Goal: Information Seeking & Learning: Learn about a topic

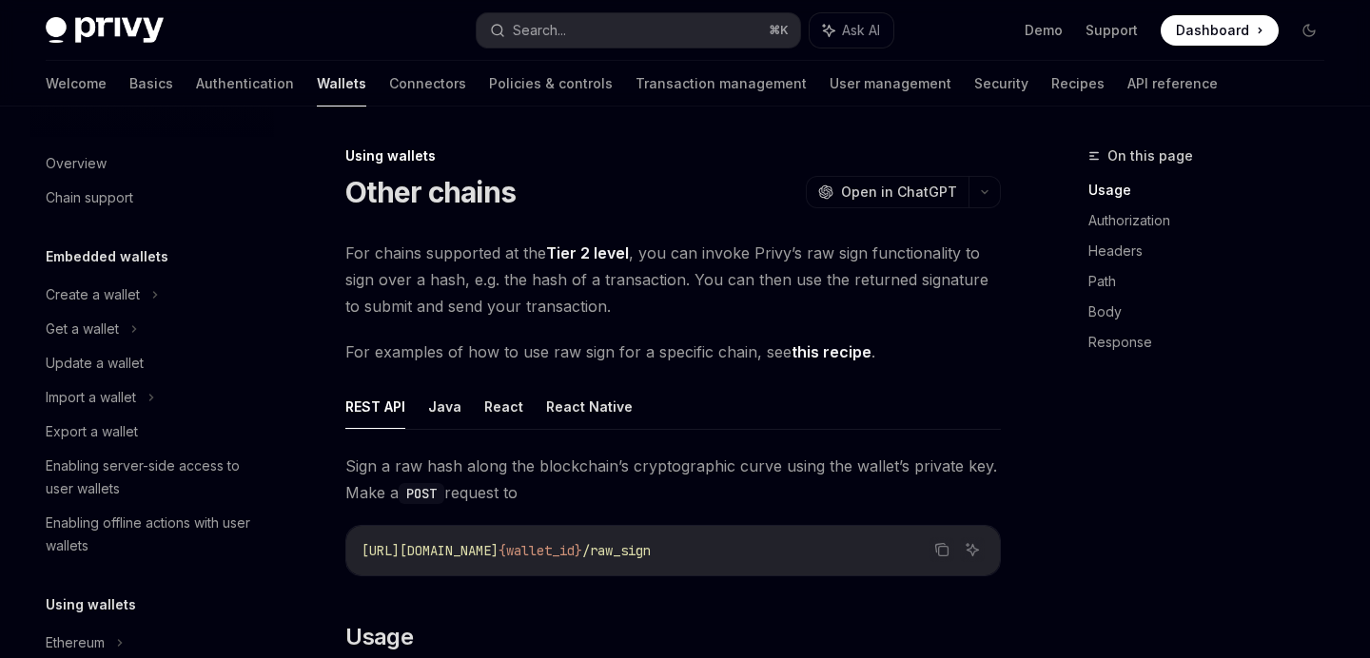
scroll to position [363, 0]
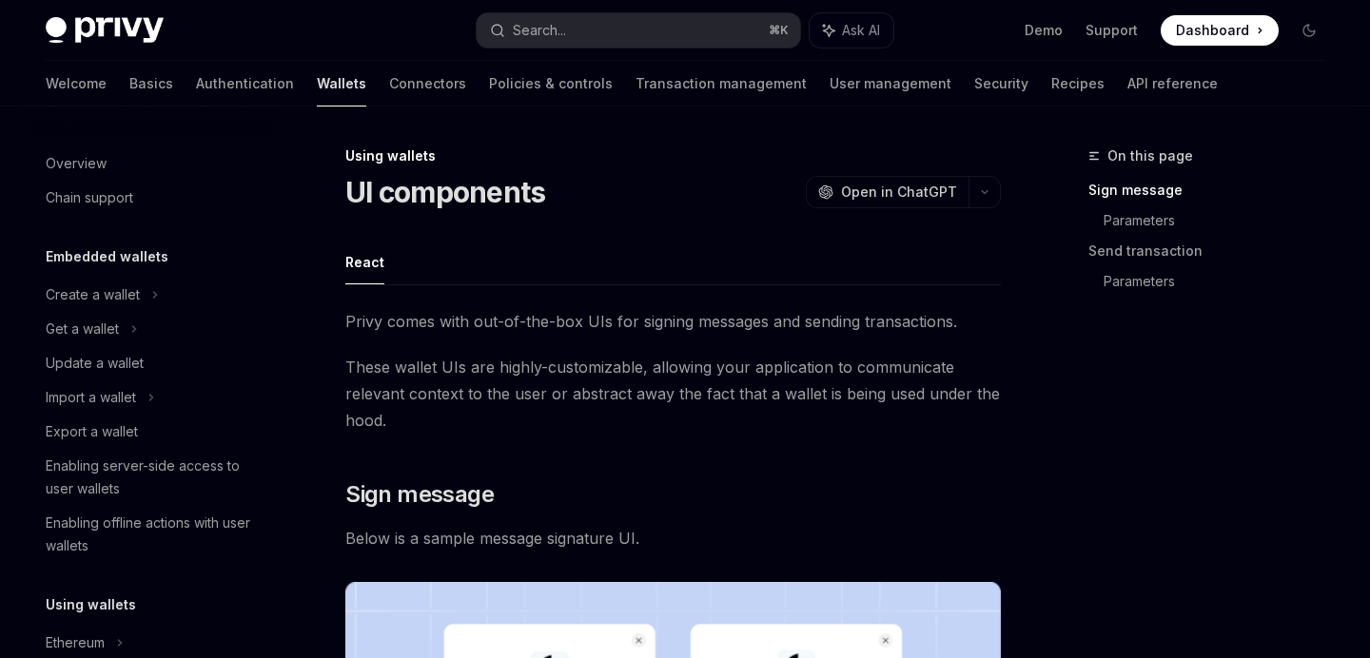
scroll to position [432, 0]
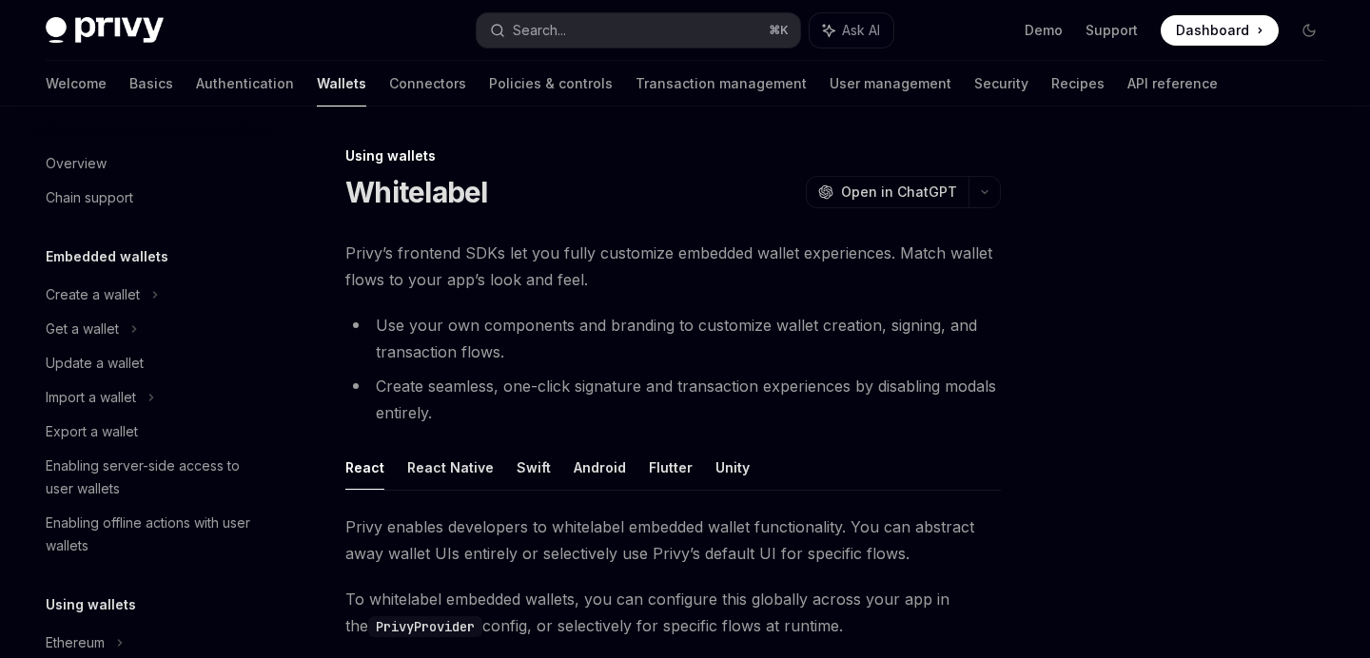
scroll to position [466, 0]
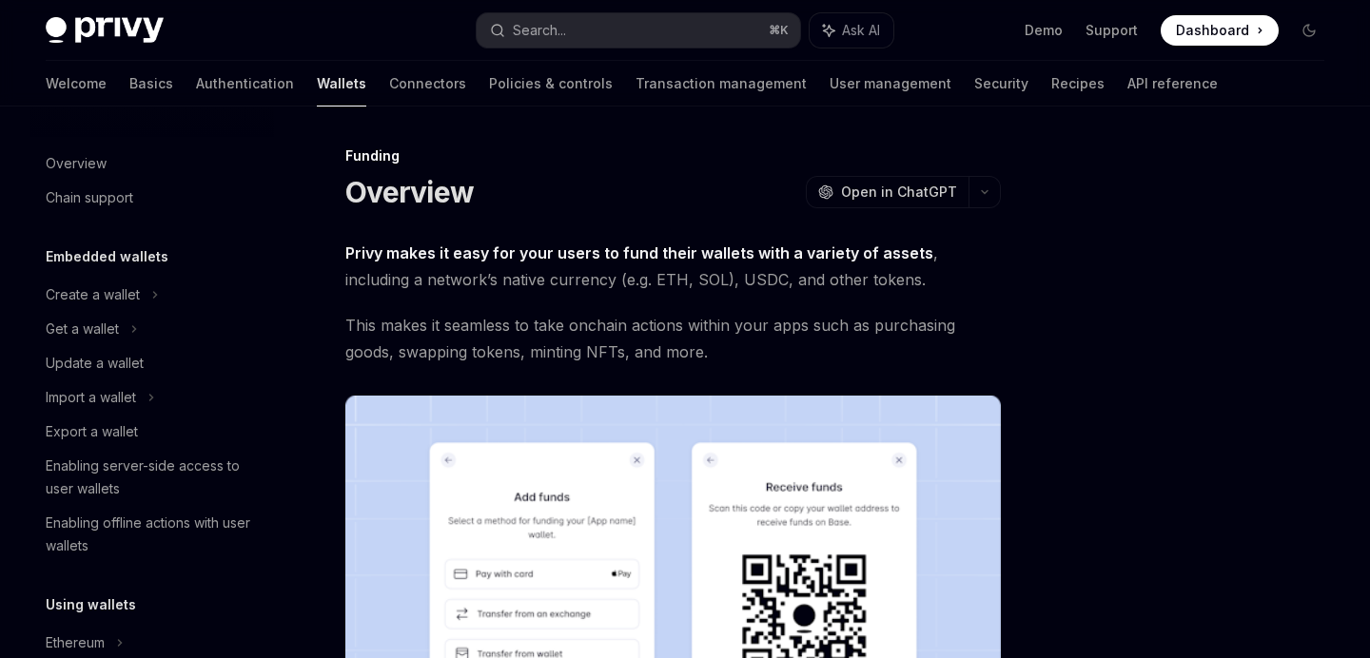
scroll to position [563, 0]
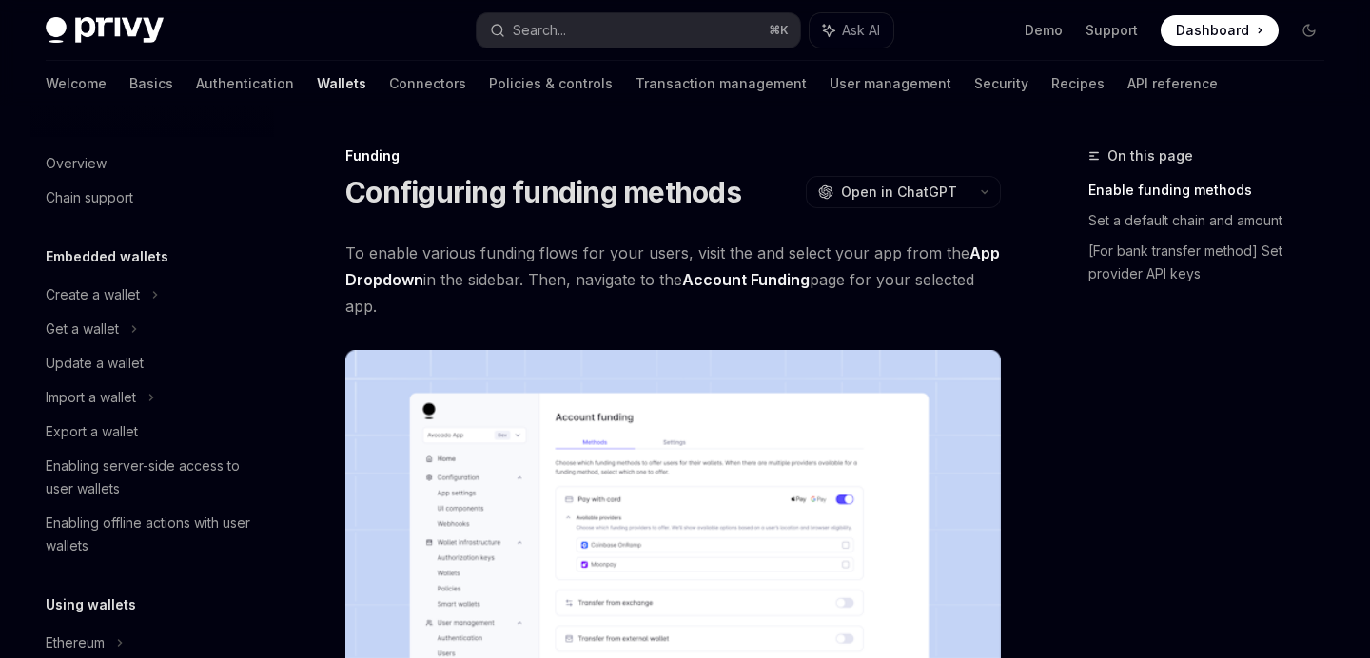
scroll to position [632, 0]
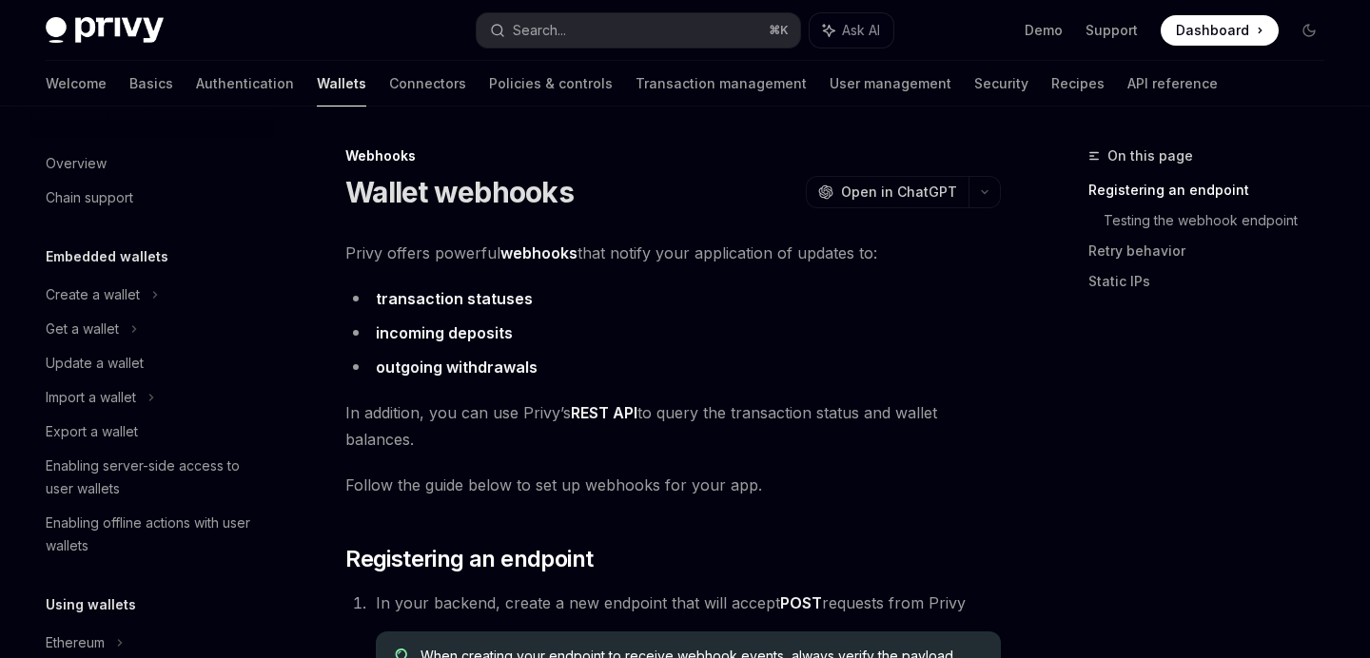
scroll to position [763, 0]
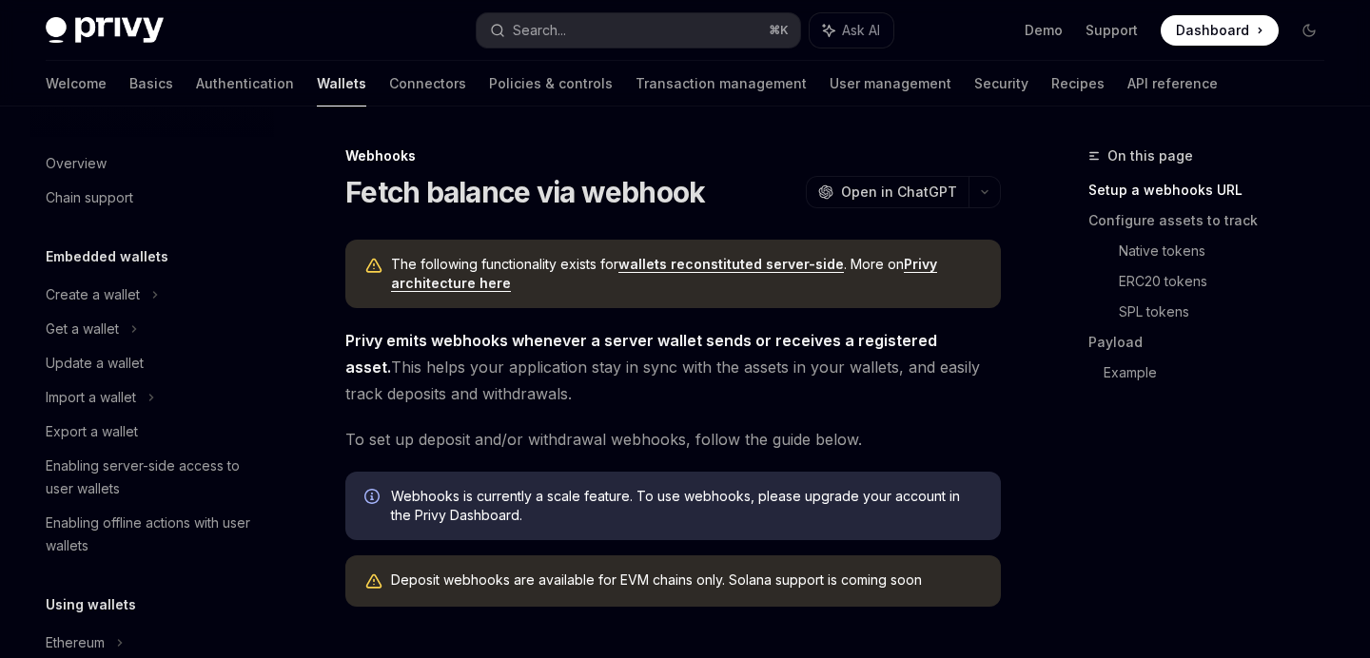
scroll to position [797, 0]
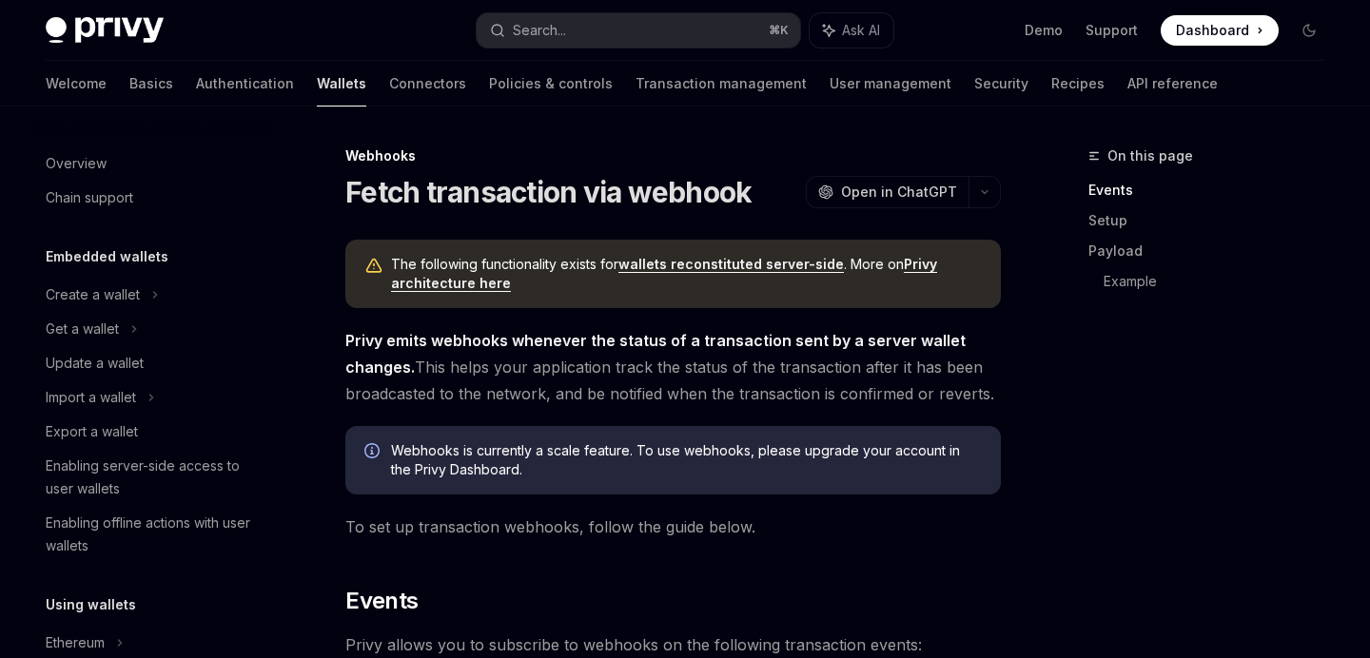
scroll to position [832, 0]
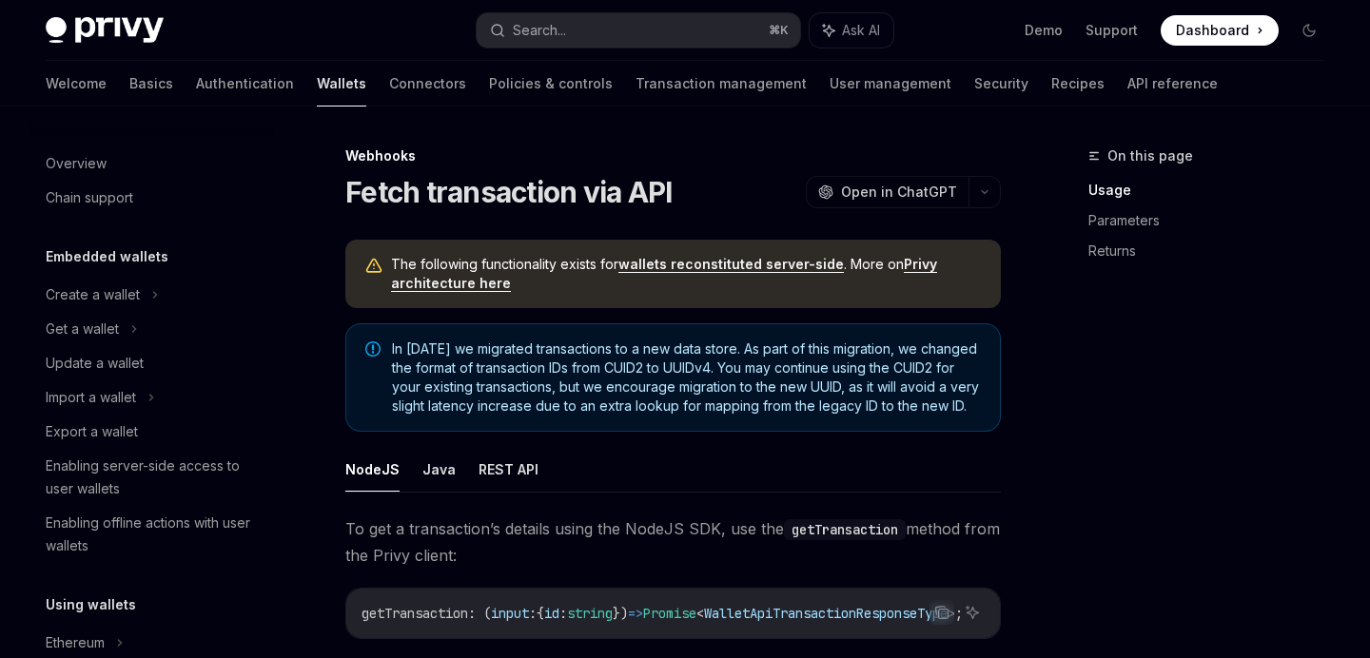
scroll to position [866, 0]
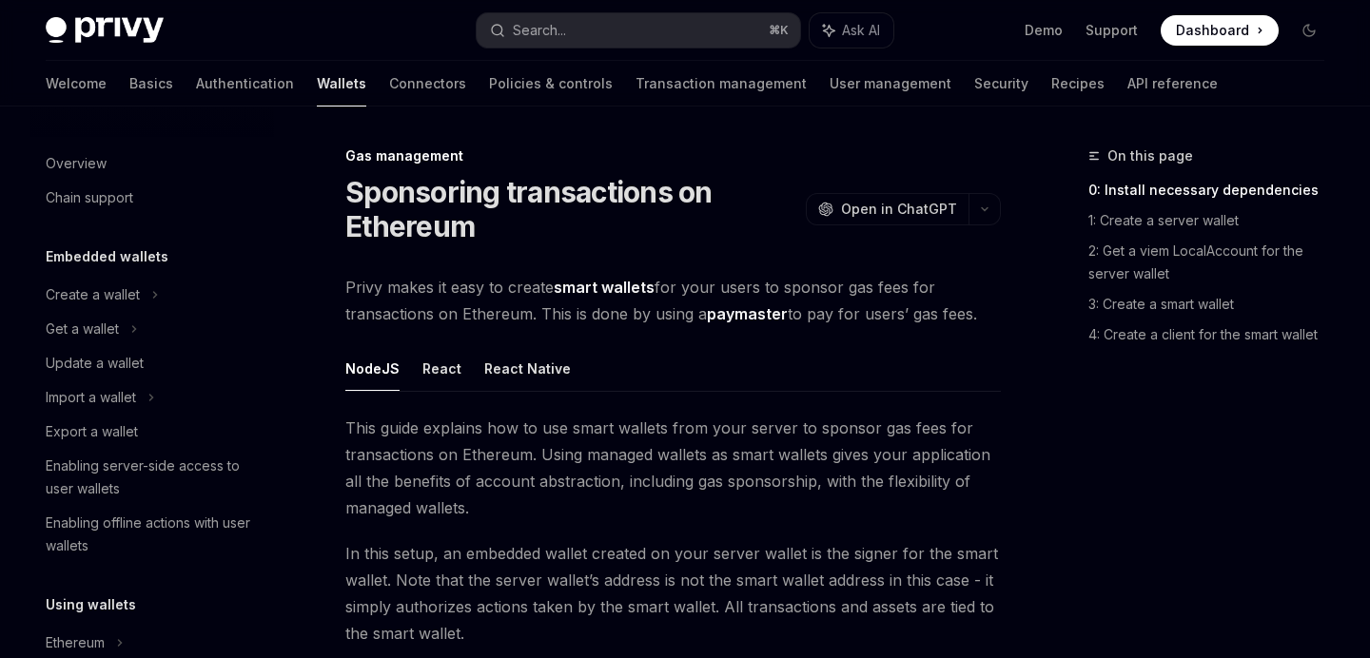
scroll to position [974, 0]
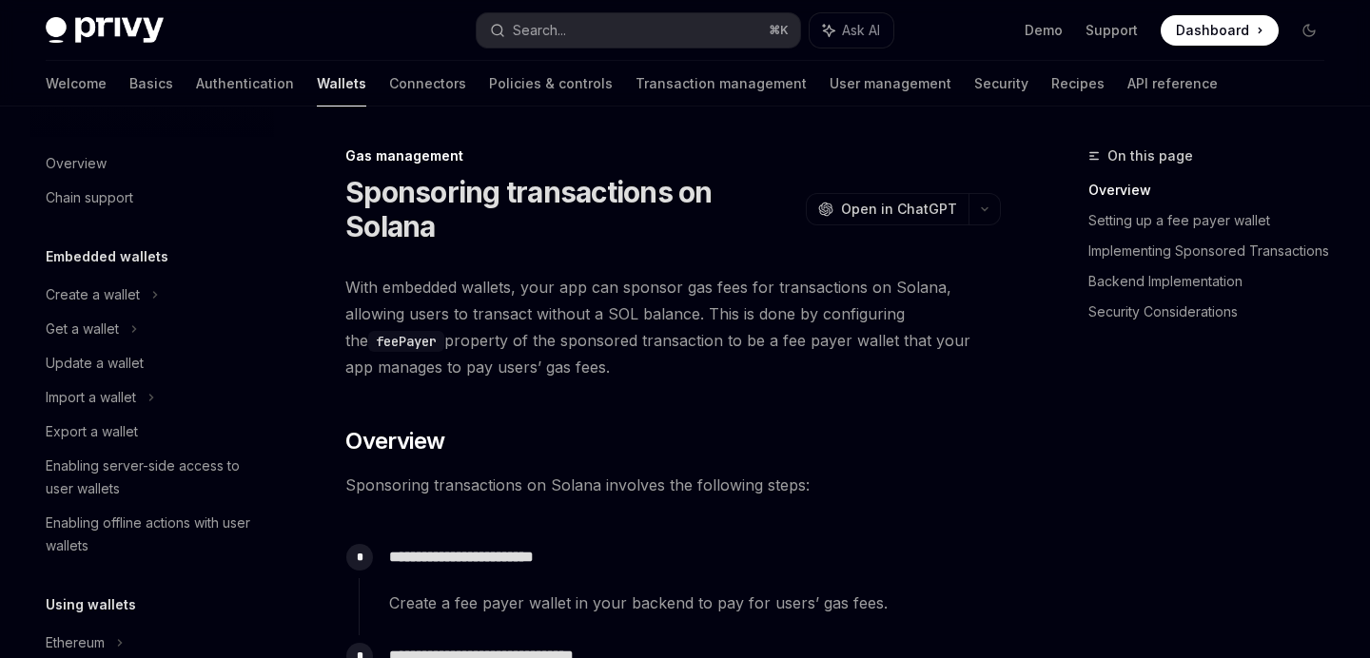
scroll to position [988, 0]
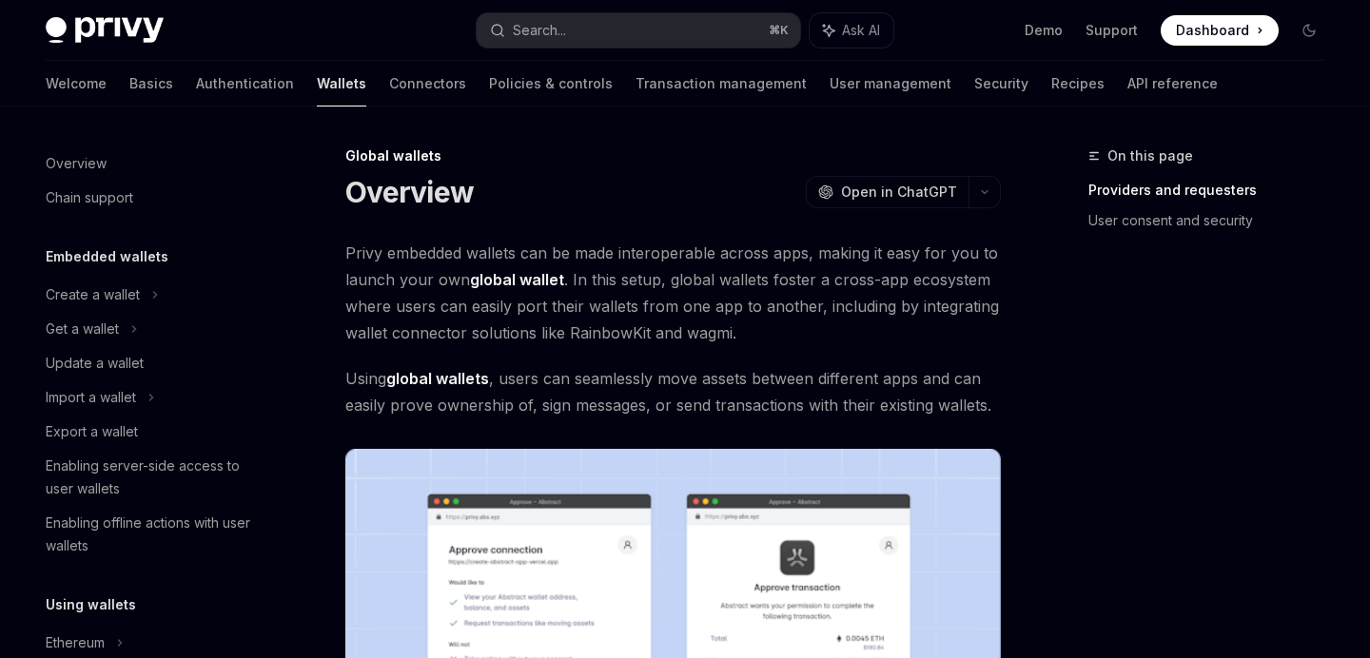
scroll to position [988, 0]
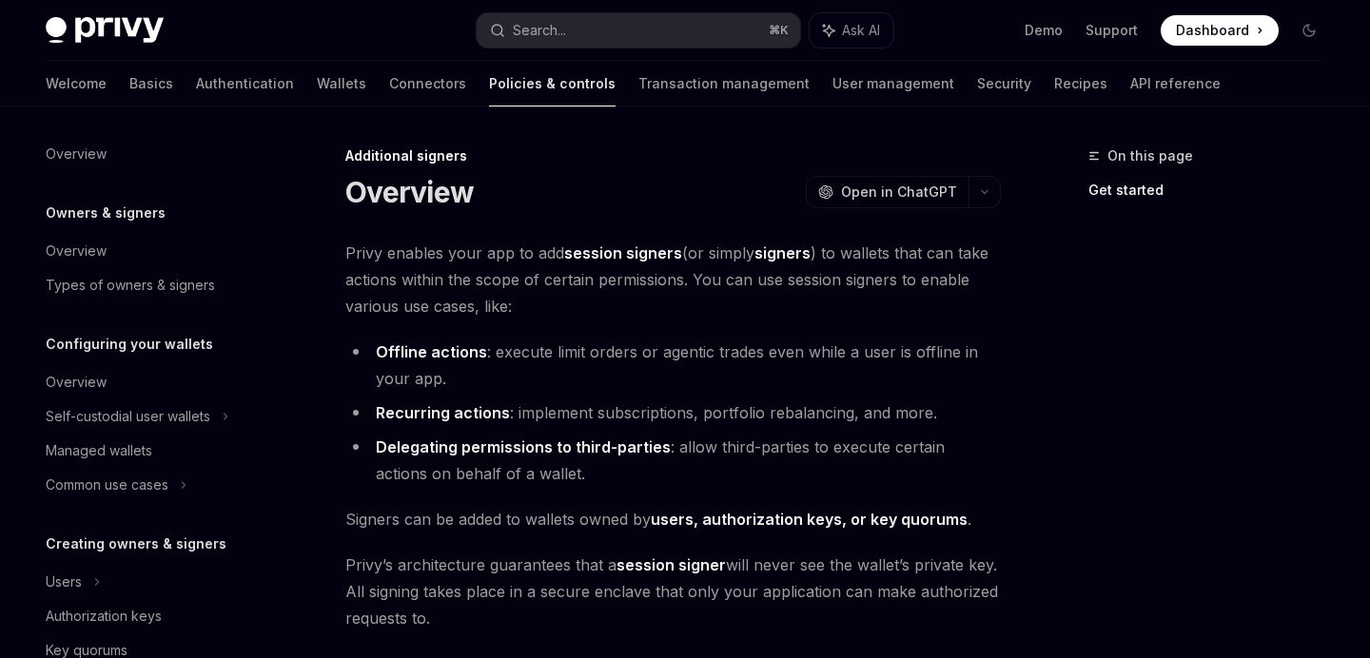
scroll to position [468, 0]
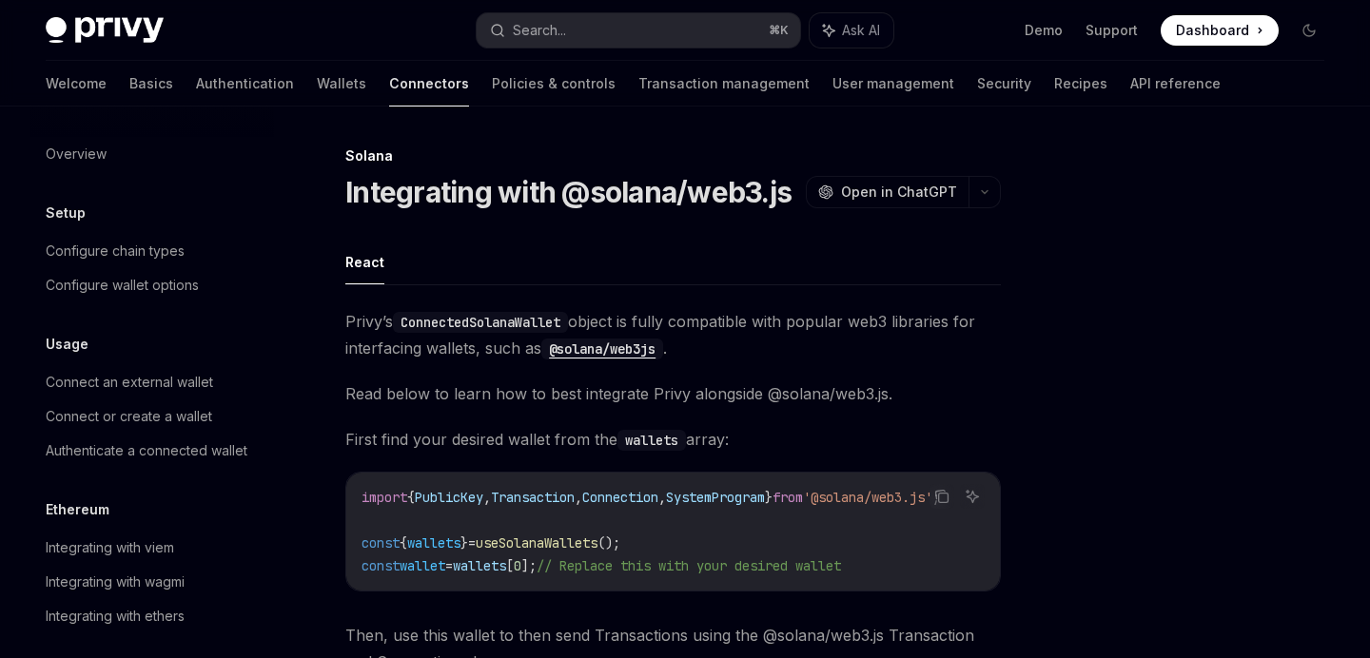
scroll to position [110, 0]
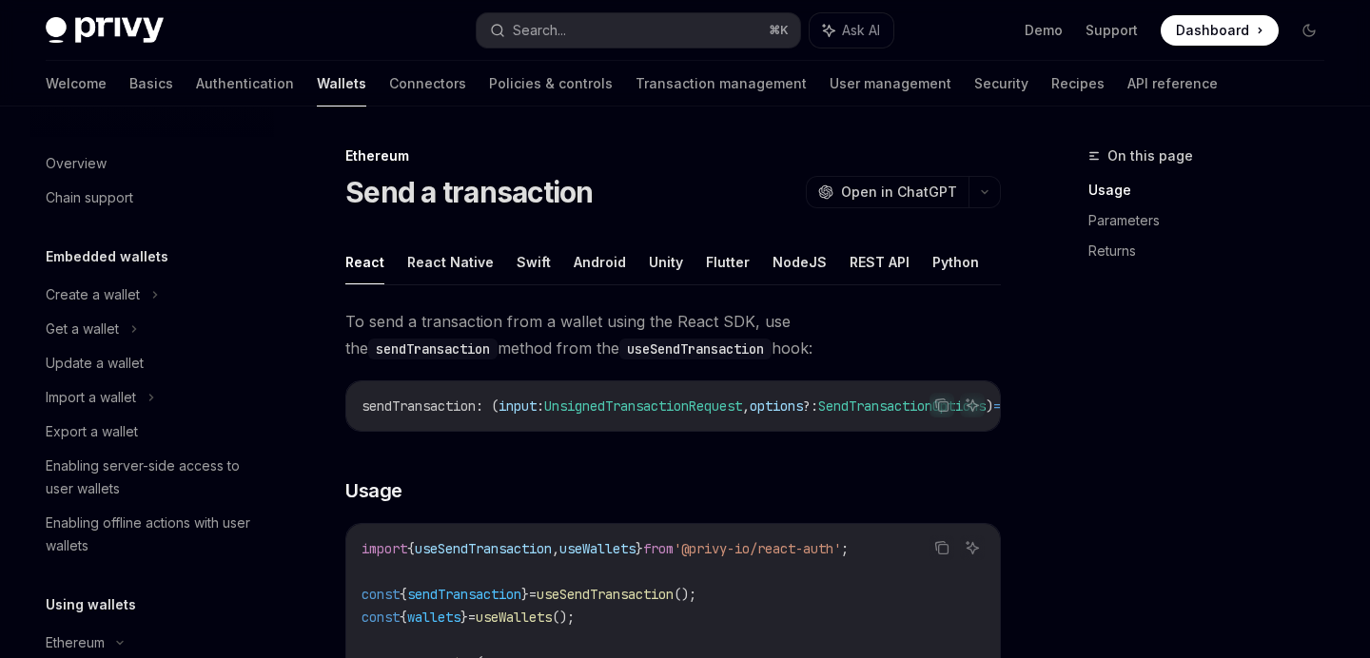
scroll to position [295, 0]
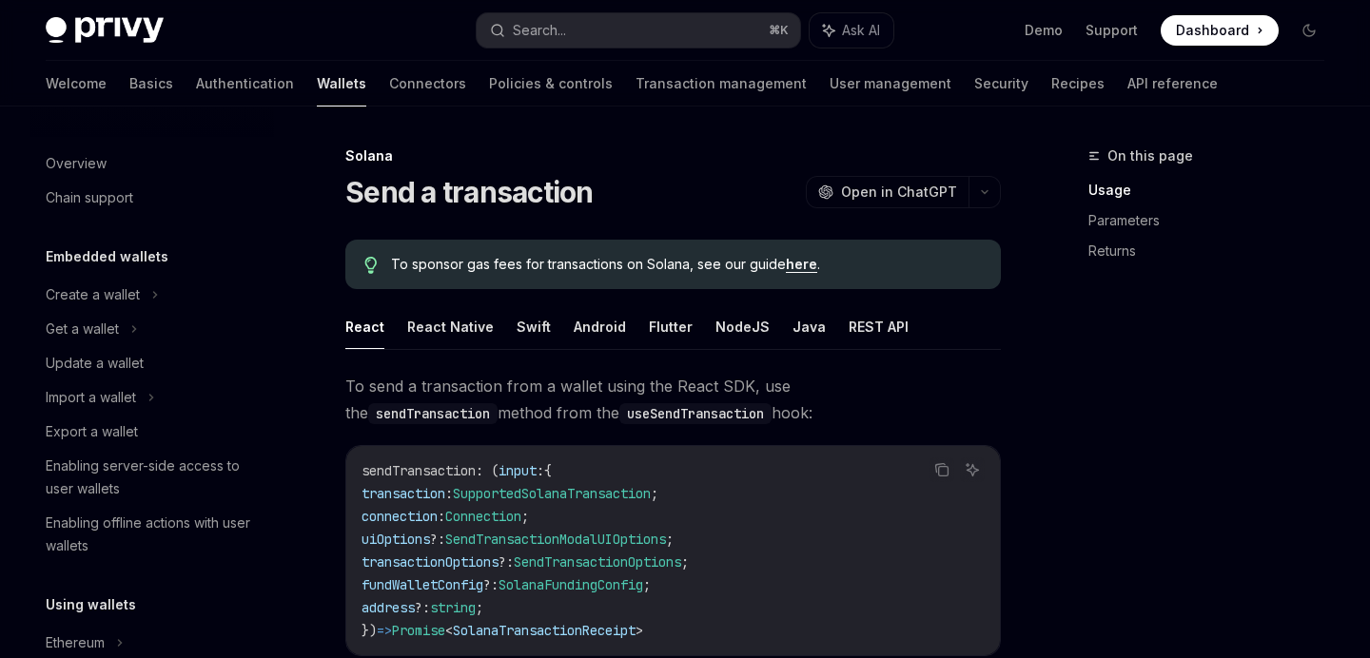
scroll to position [363, 0]
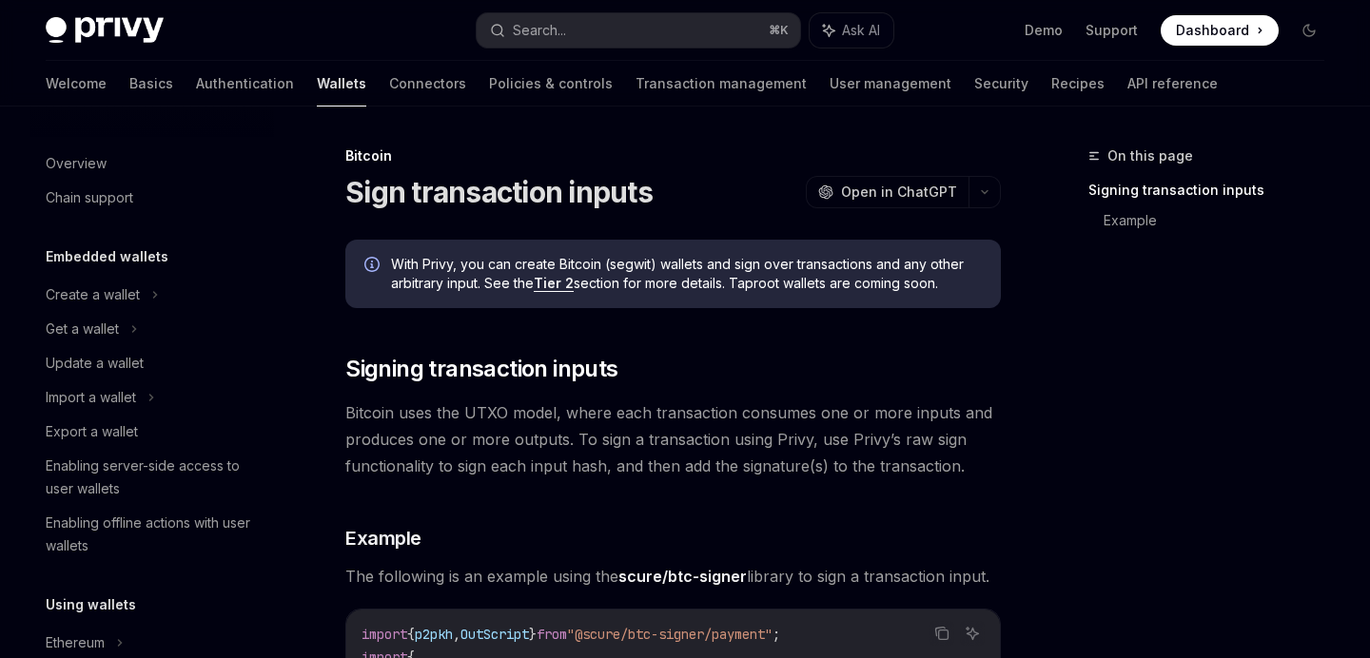
scroll to position [363, 0]
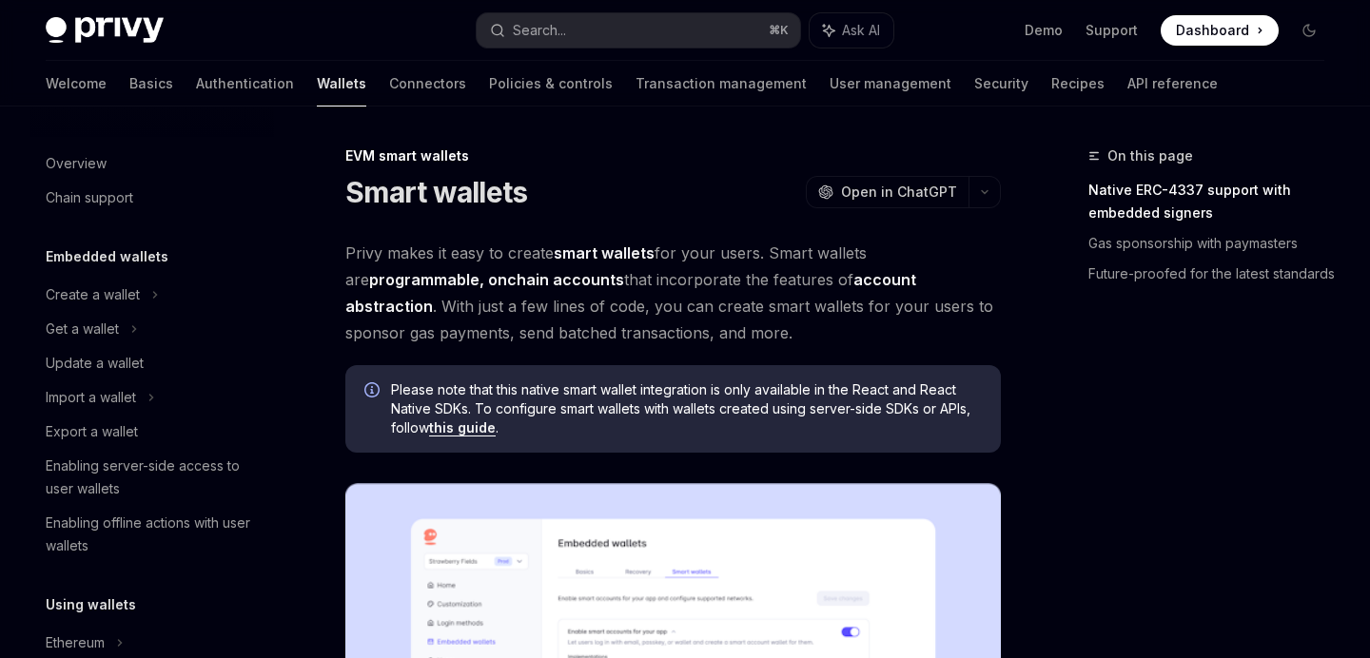
scroll to position [432, 0]
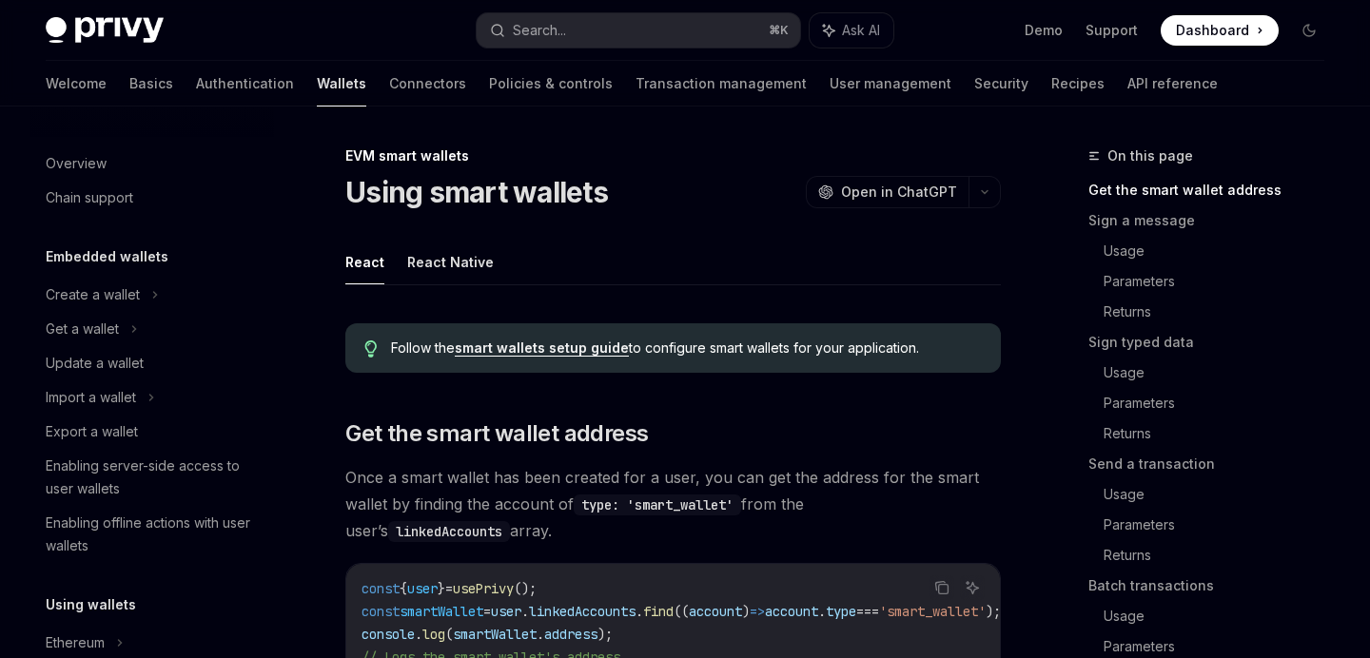
scroll to position [501, 0]
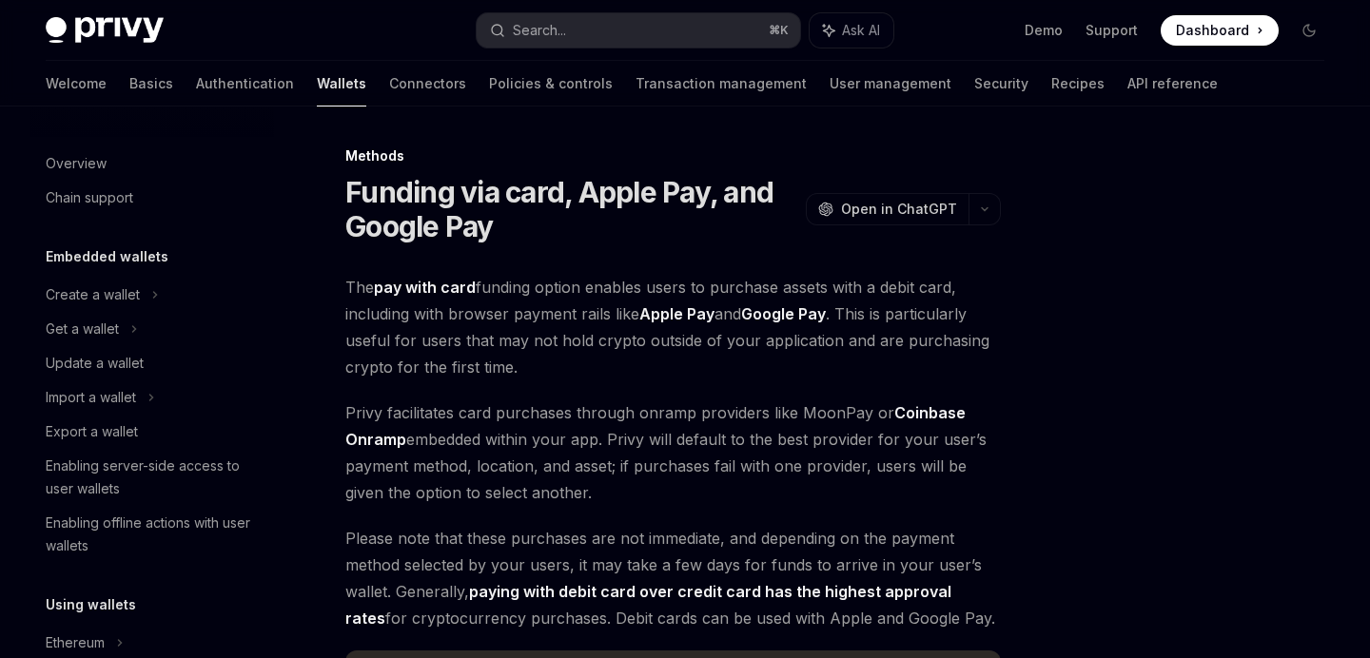
scroll to position [643, 0]
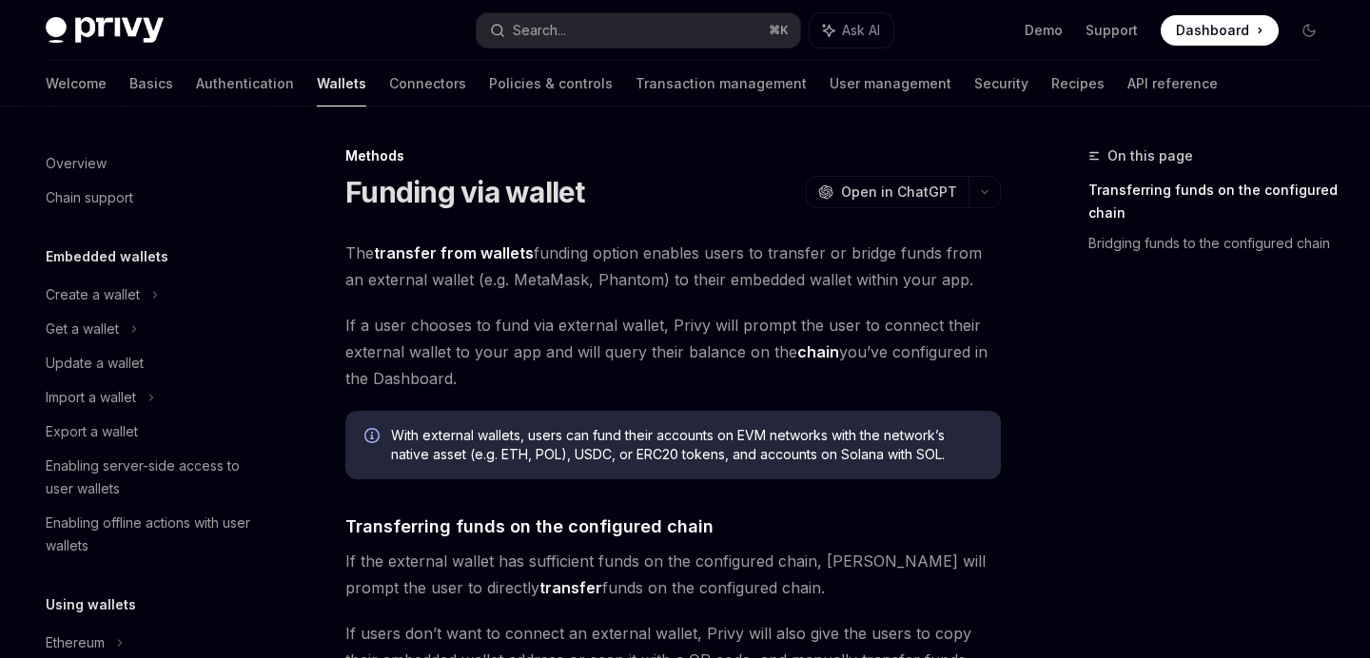
scroll to position [689, 0]
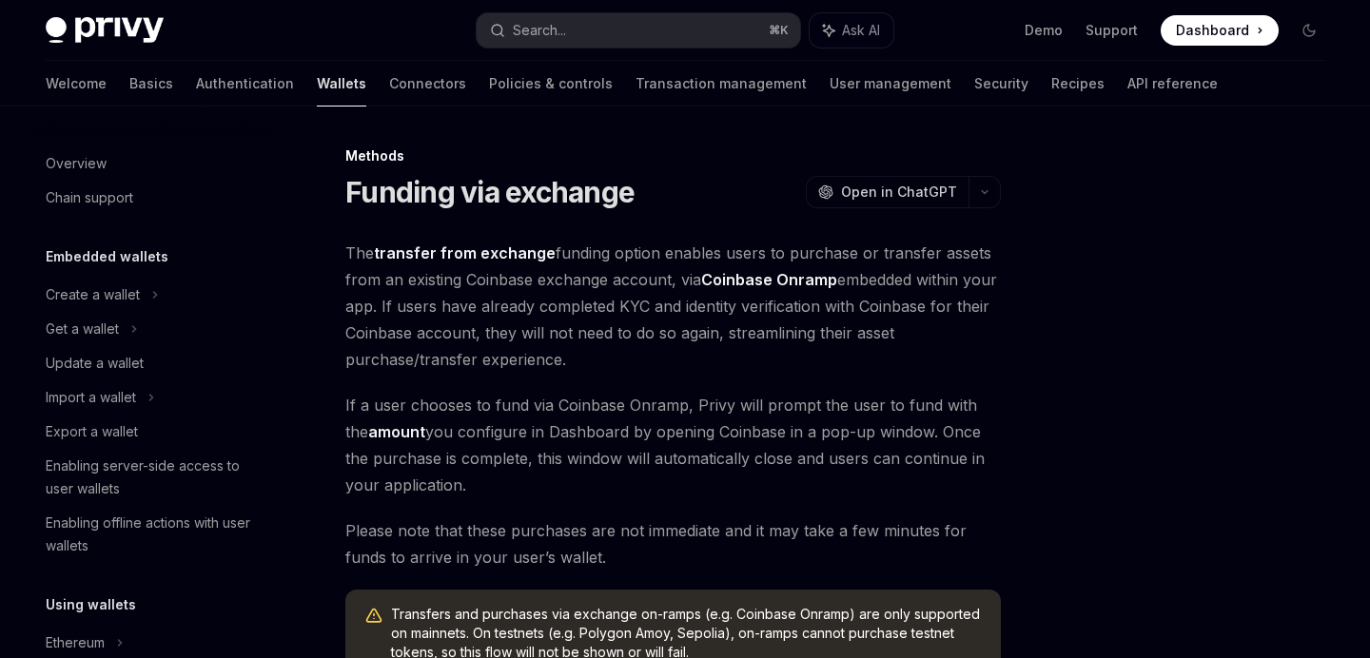
scroll to position [723, 0]
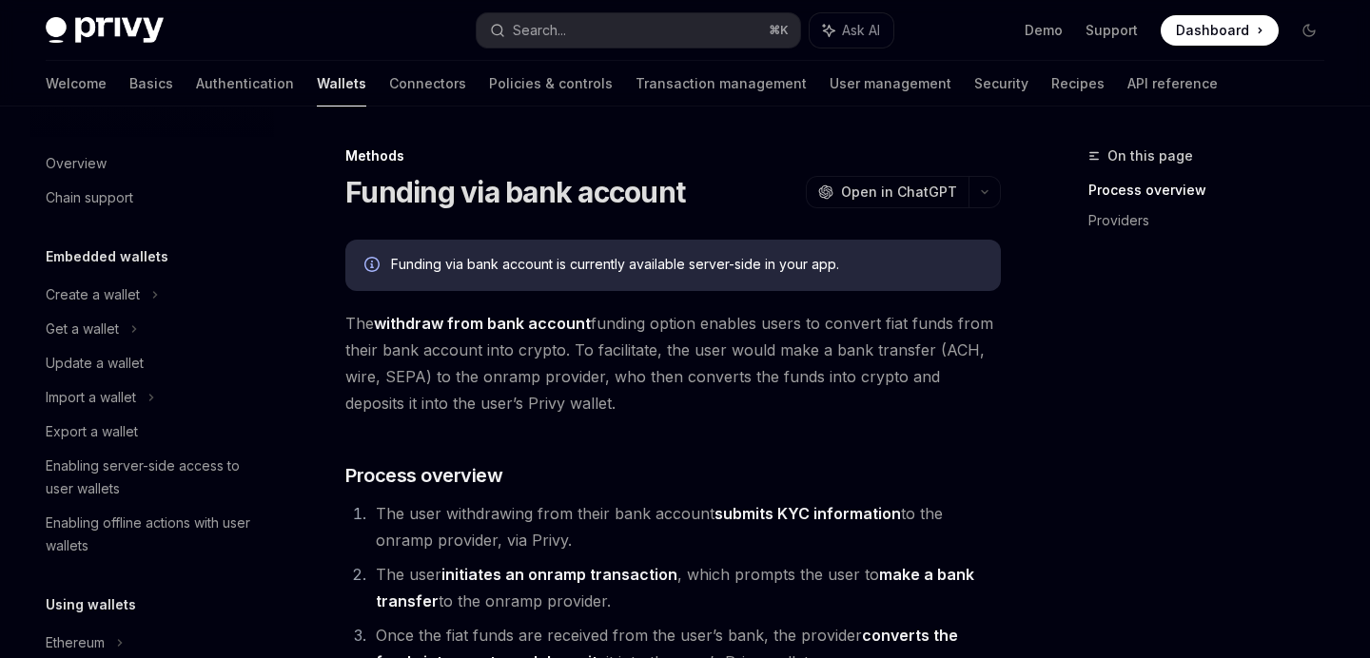
scroll to position [757, 0]
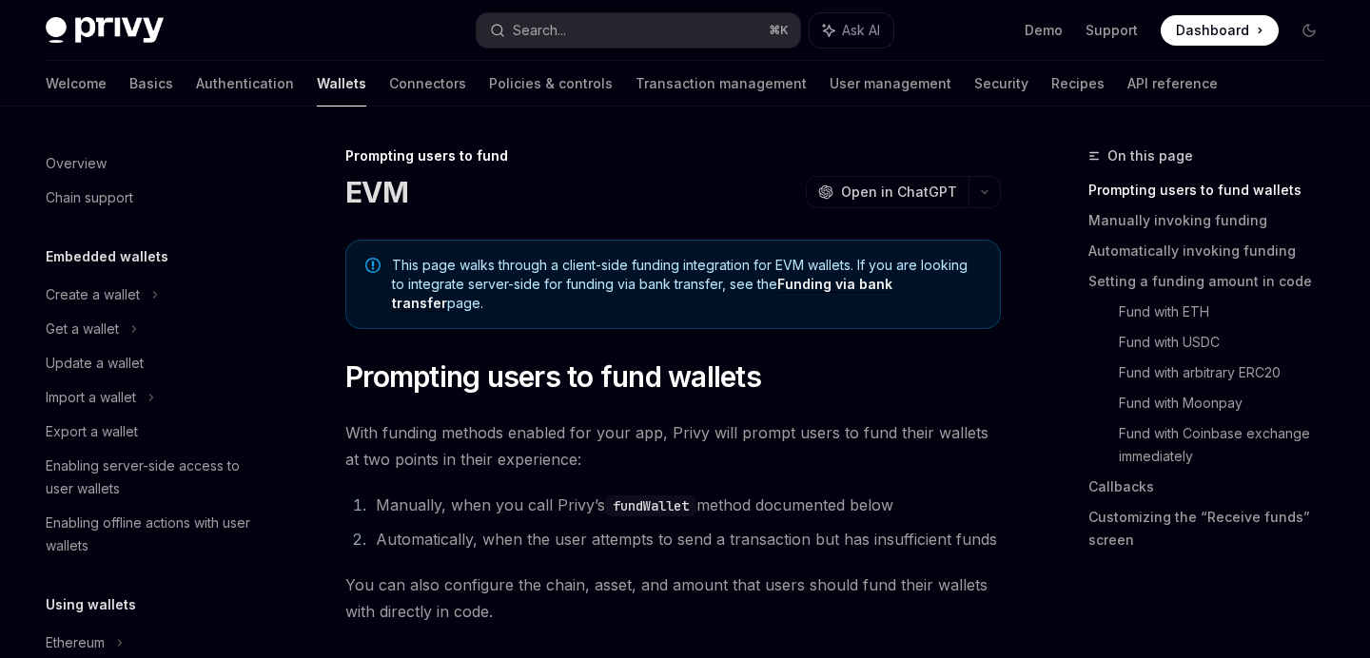
scroll to position [700, 0]
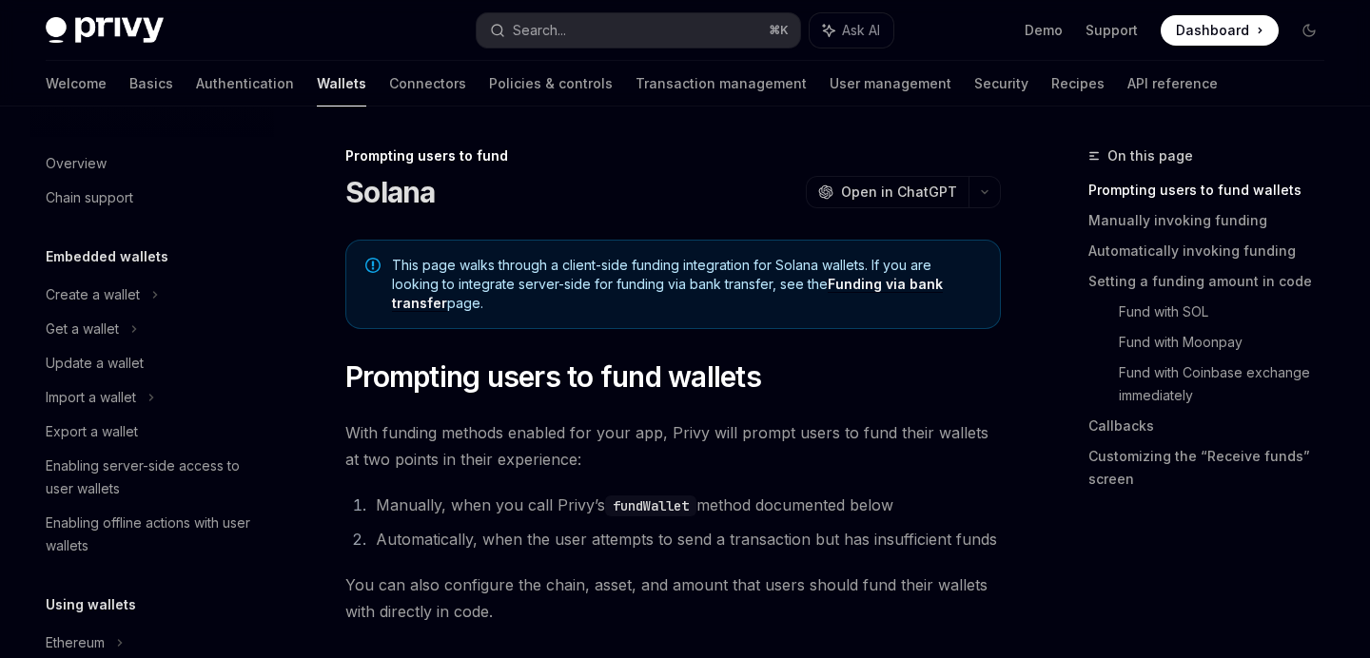
scroll to position [735, 0]
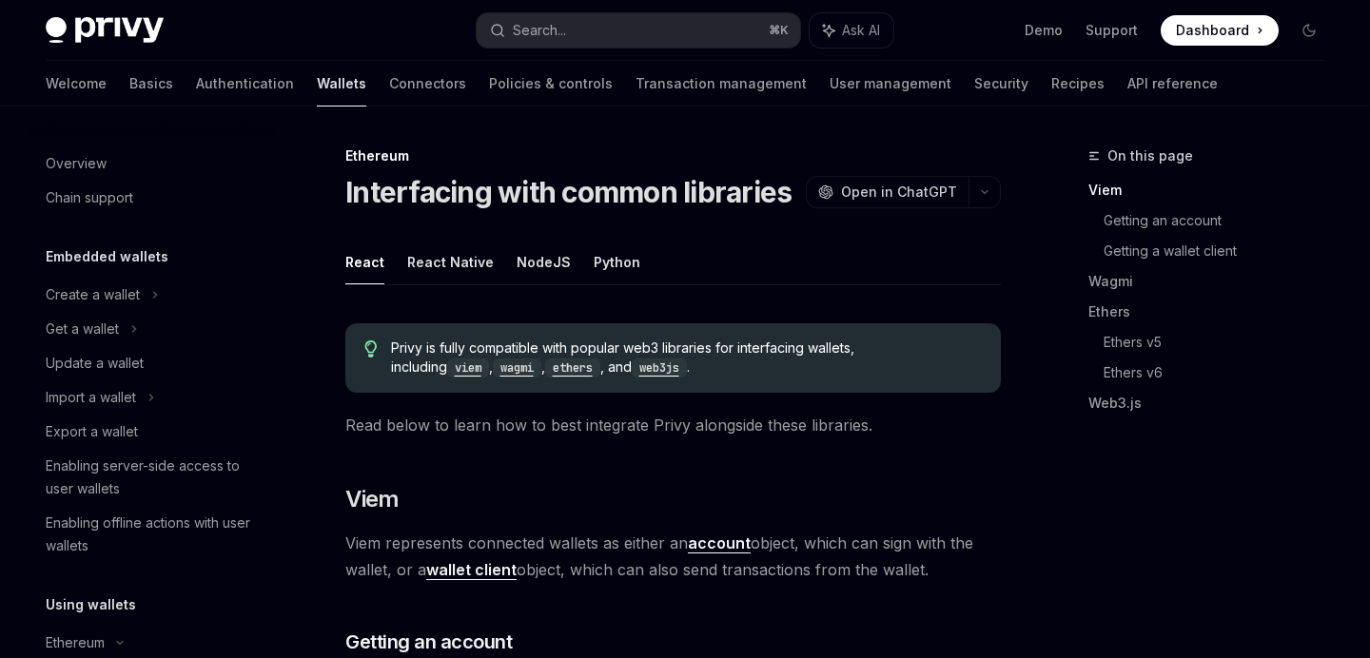
scroll to position [580, 0]
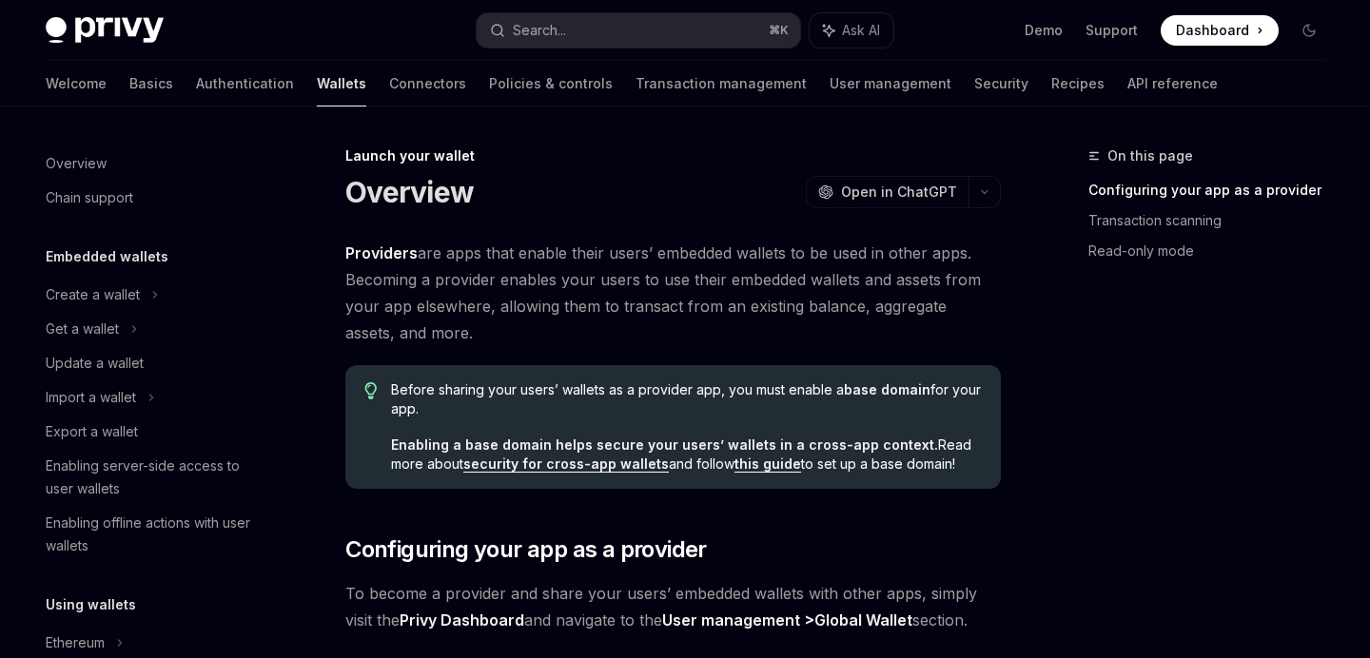
scroll to position [1056, 0]
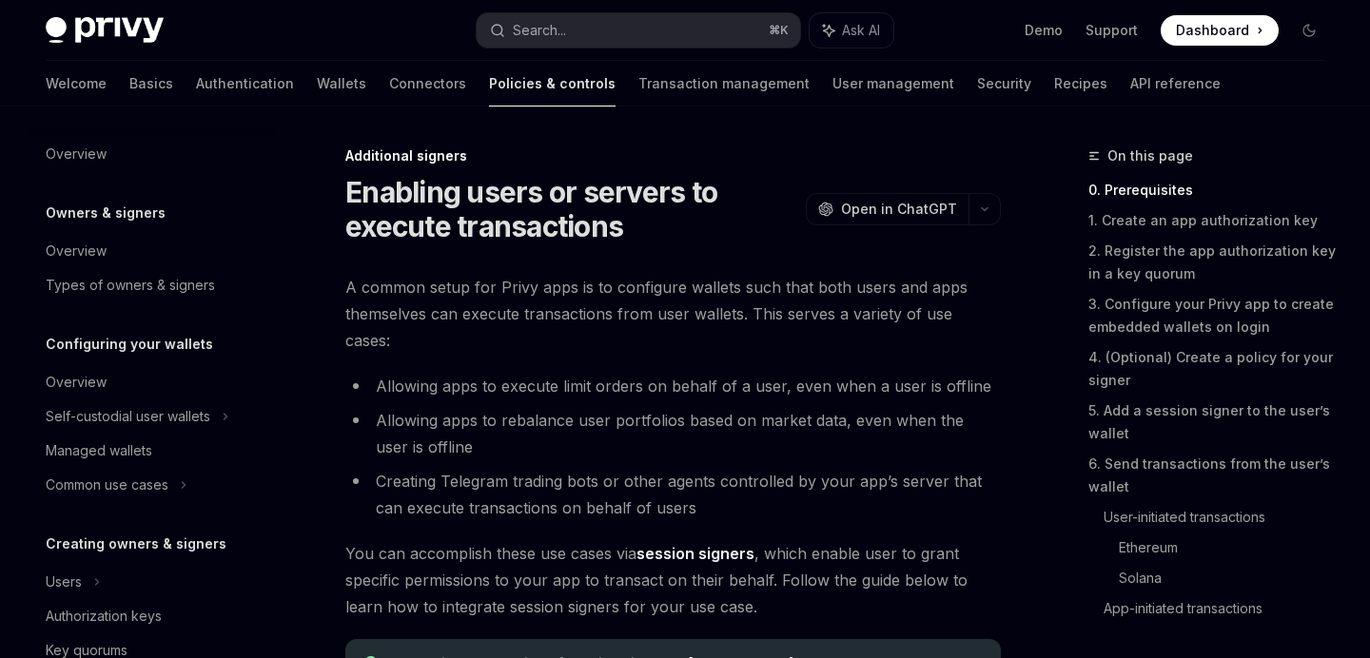
scroll to position [502, 0]
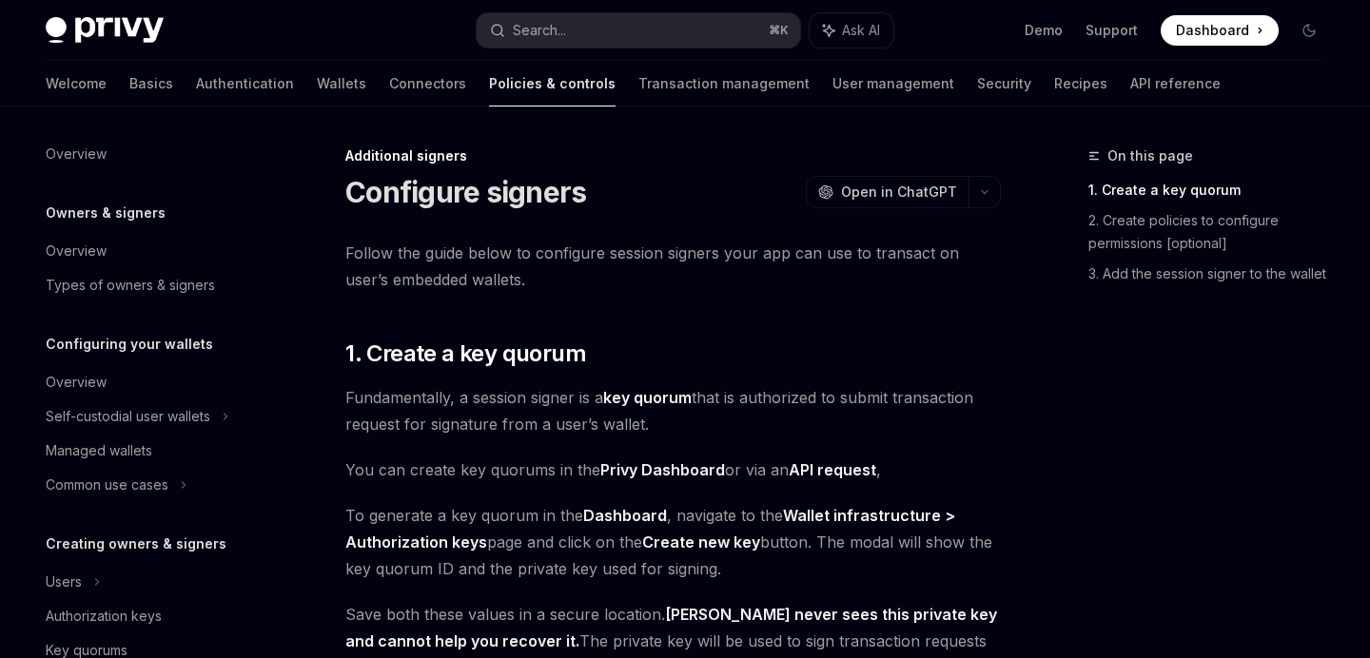
scroll to position [537, 0]
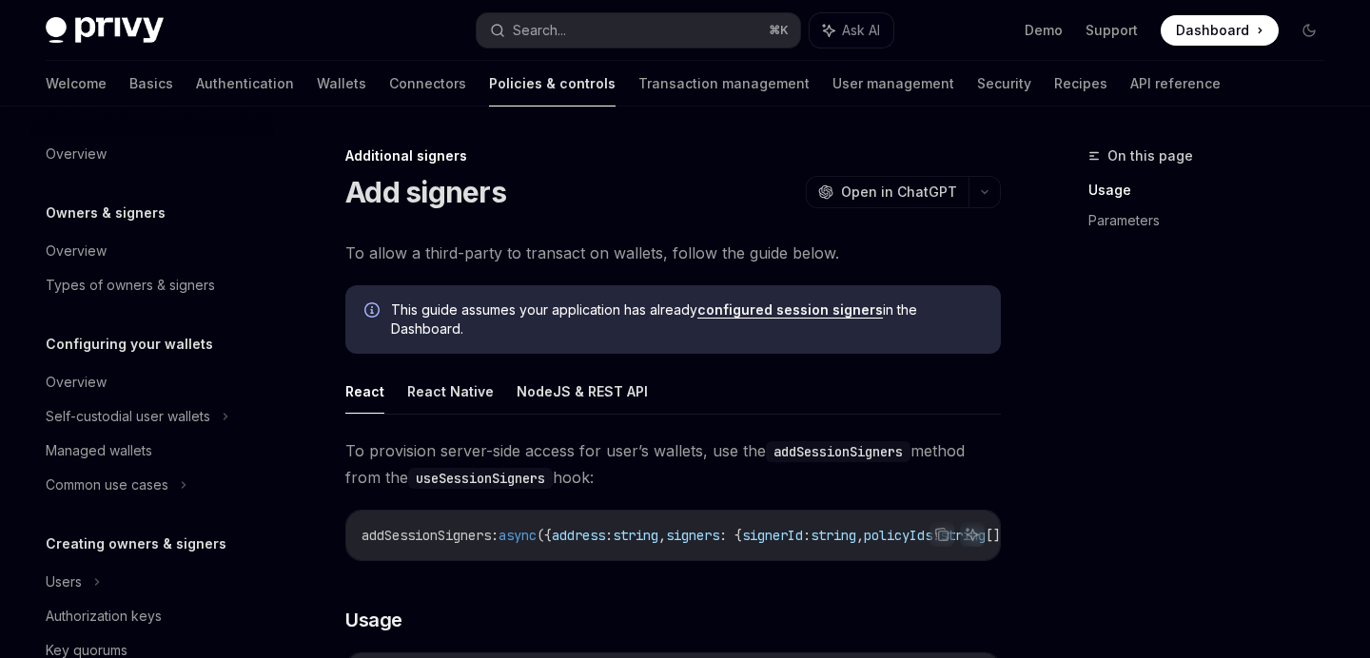
scroll to position [571, 0]
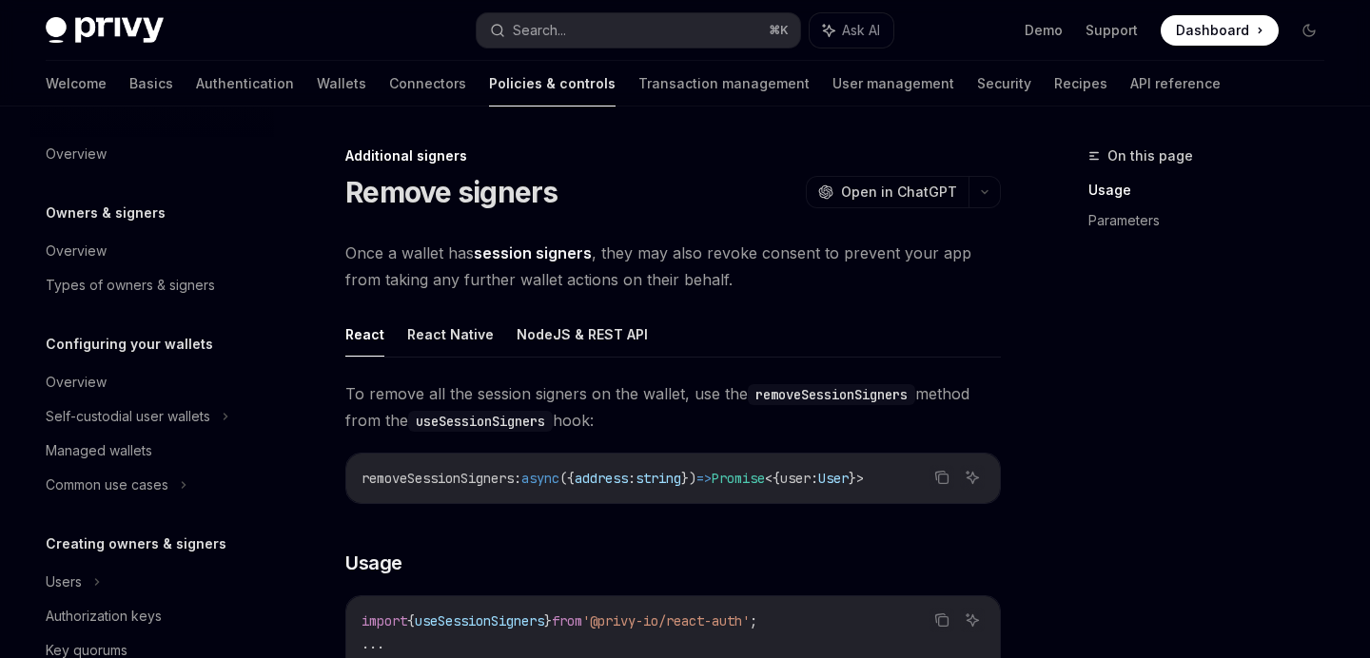
scroll to position [605, 0]
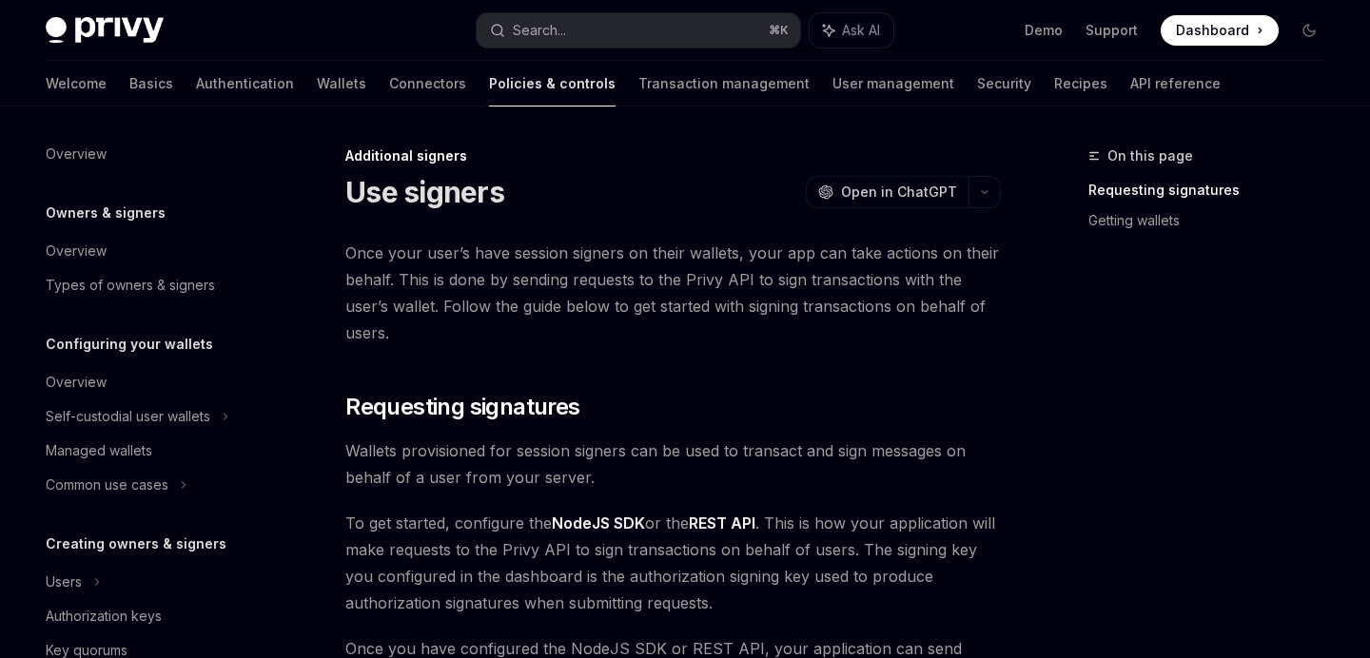
scroll to position [639, 0]
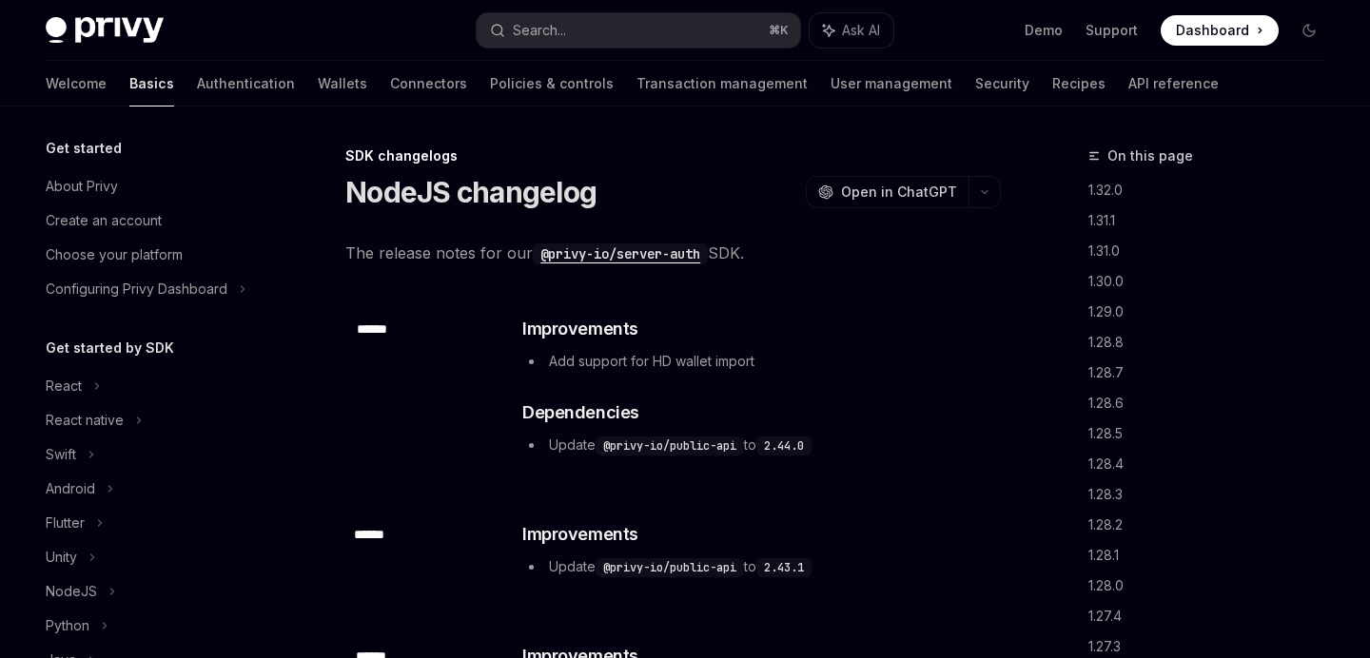
scroll to position [512, 0]
